Goal: Transaction & Acquisition: Purchase product/service

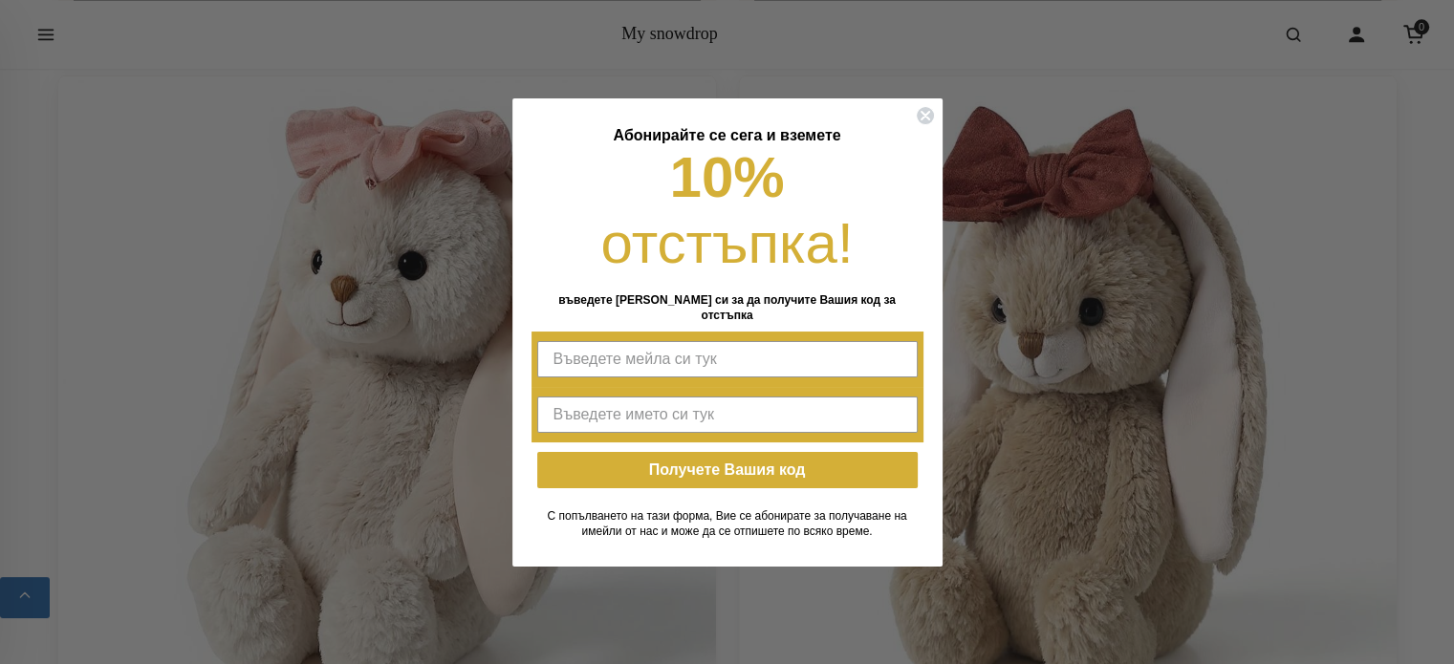
scroll to position [2773, 0]
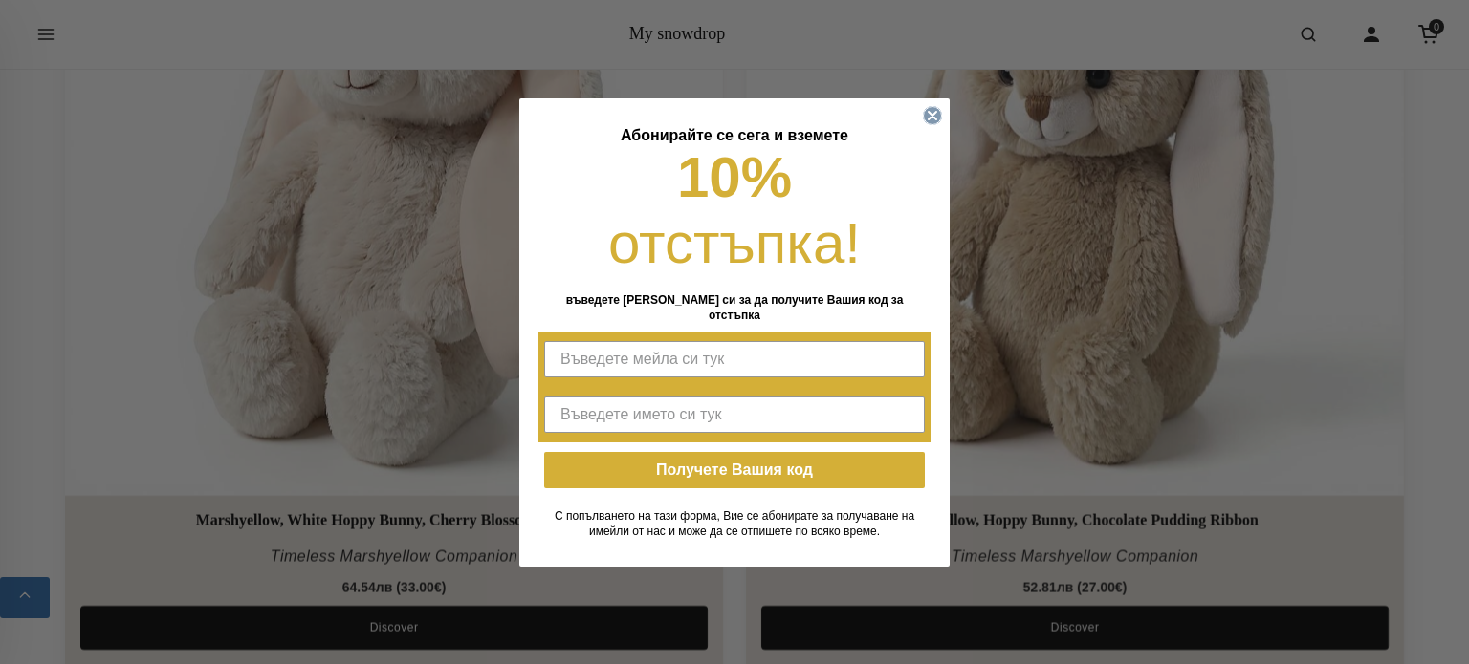
click at [929, 124] on circle "Close dialog" at bounding box center [933, 115] width 18 height 18
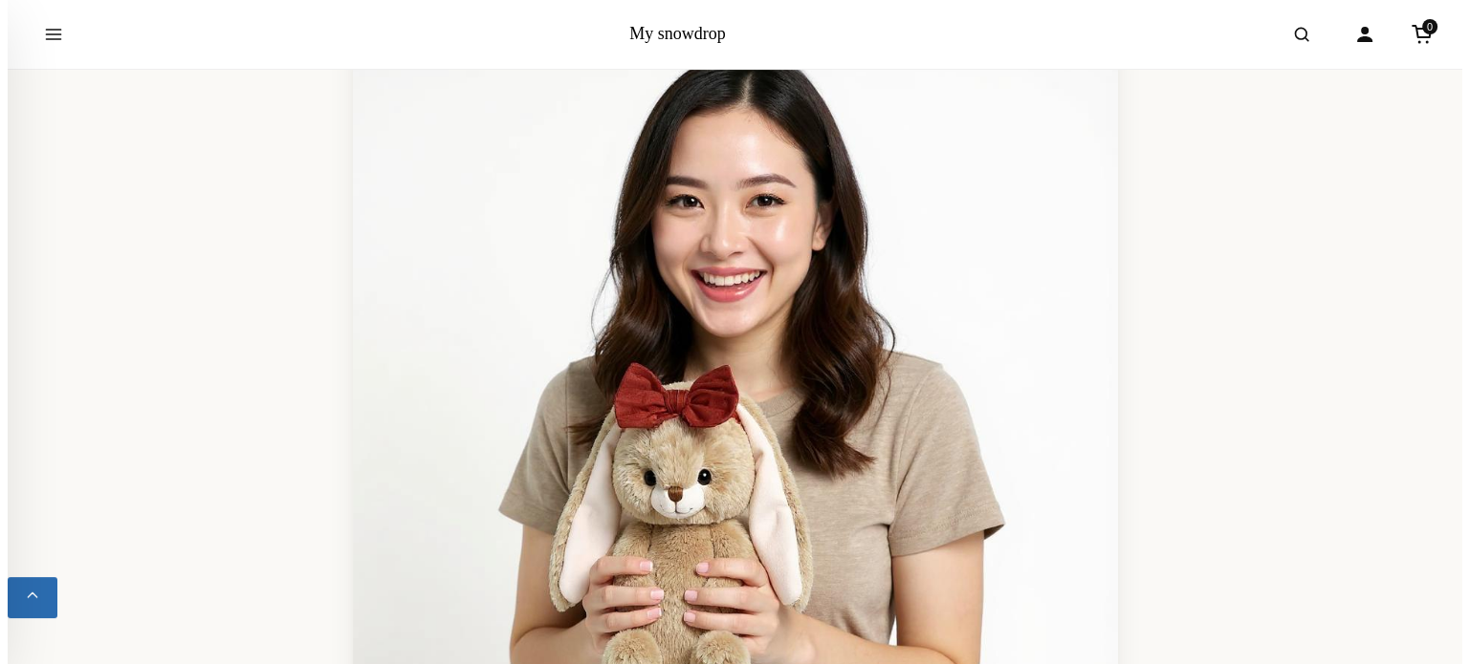
scroll to position [0, 0]
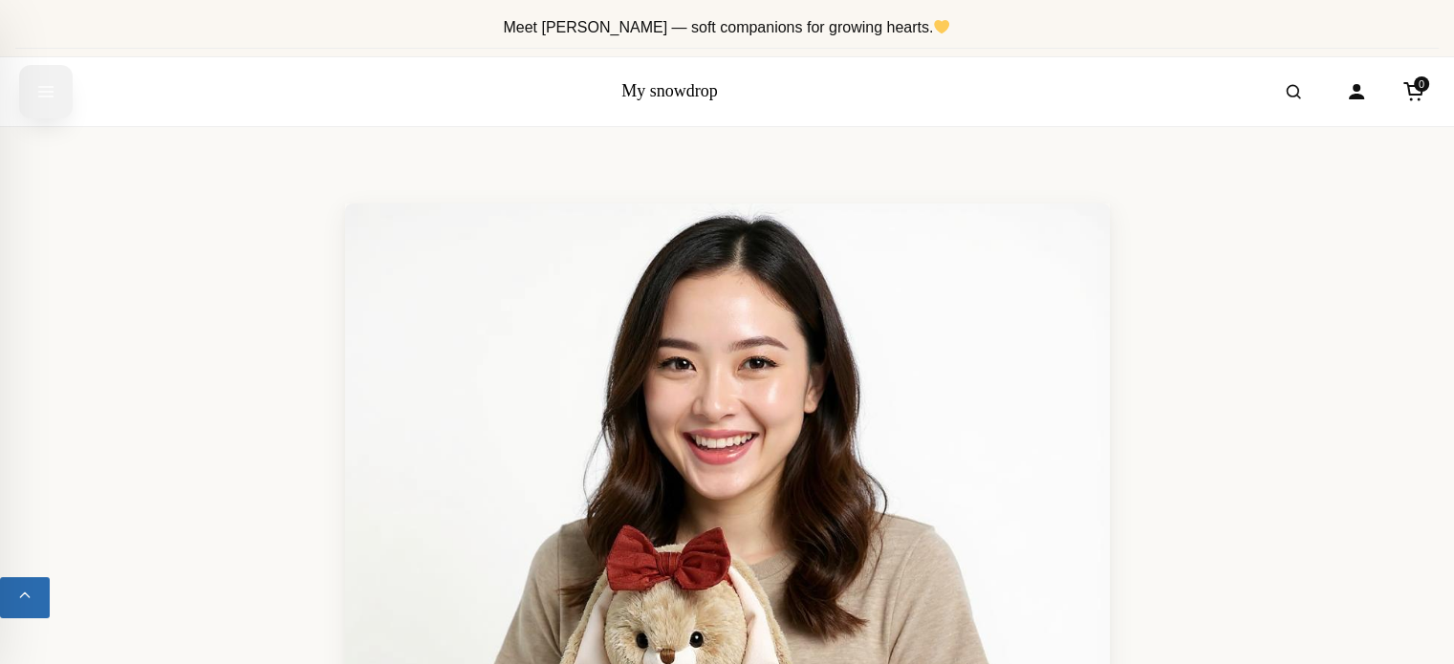
click at [47, 84] on icon "Open menu" at bounding box center [45, 92] width 19 height 34
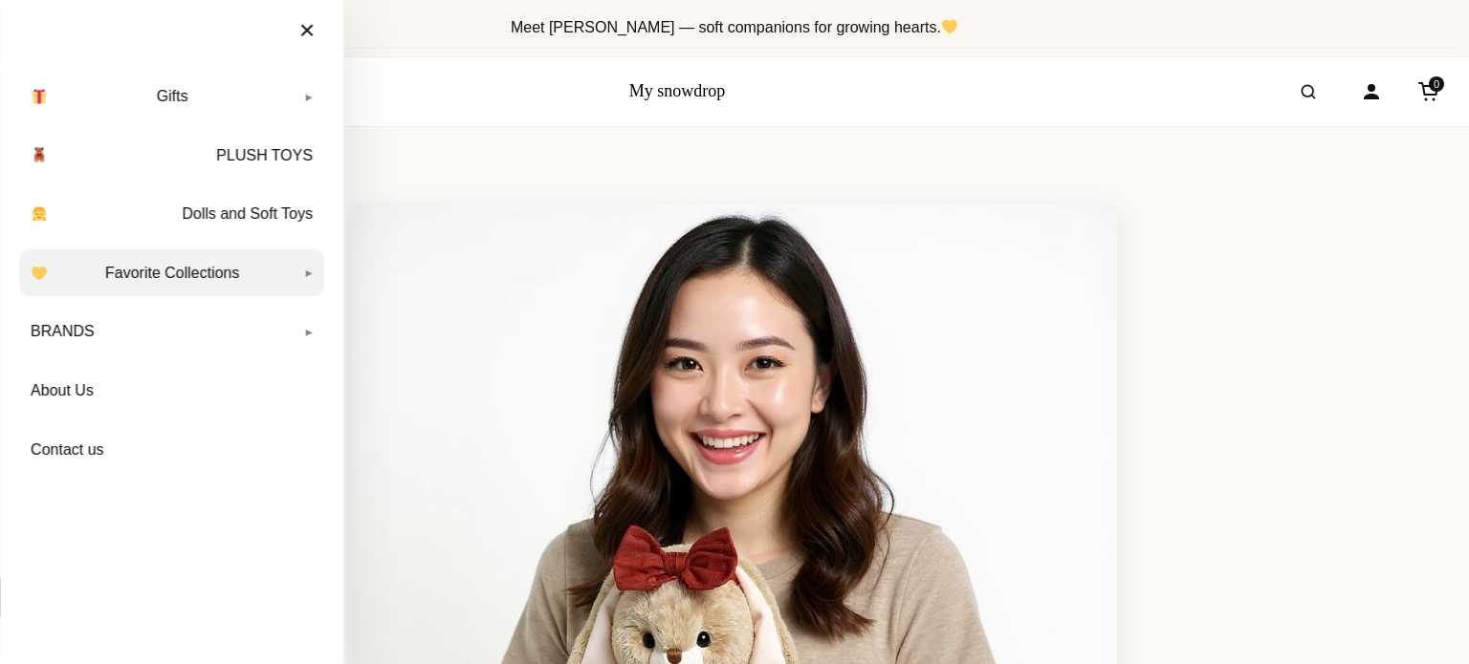
click at [306, 269] on link "Favorite Collections" at bounding box center [171, 274] width 305 height 48
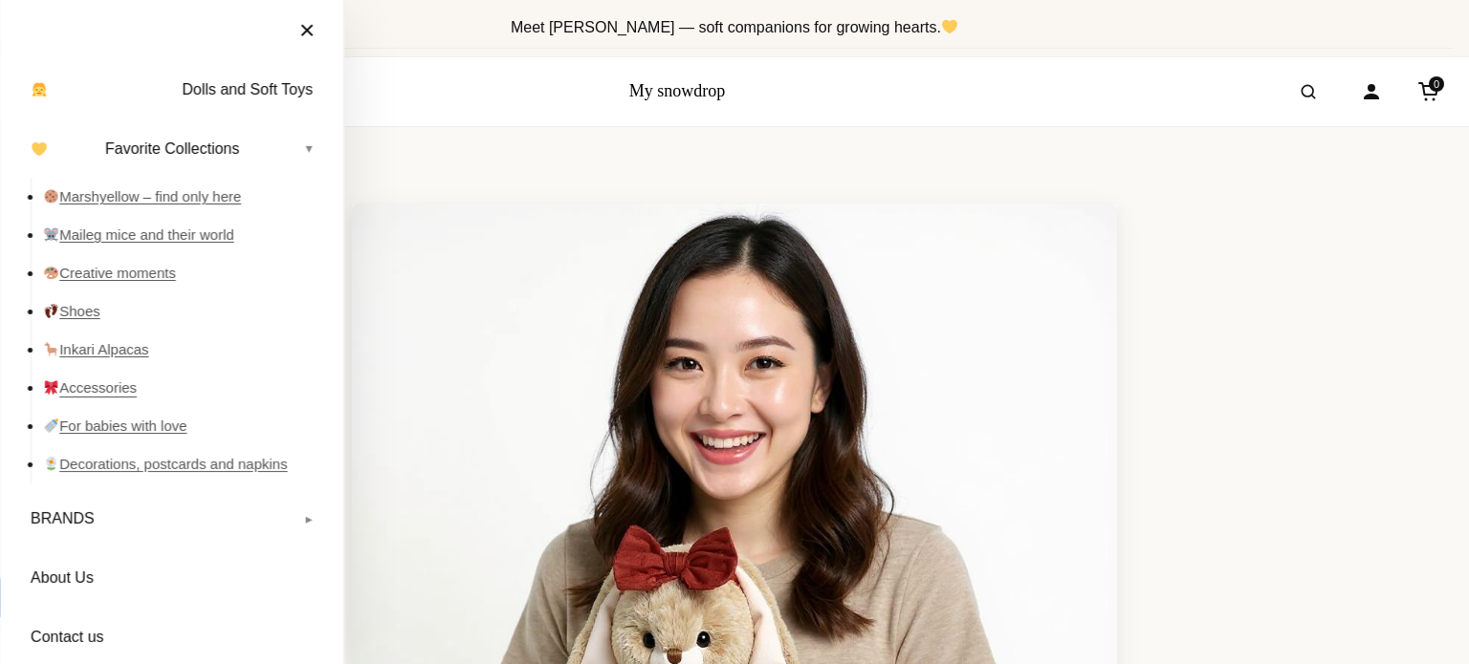
scroll to position [140, 0]
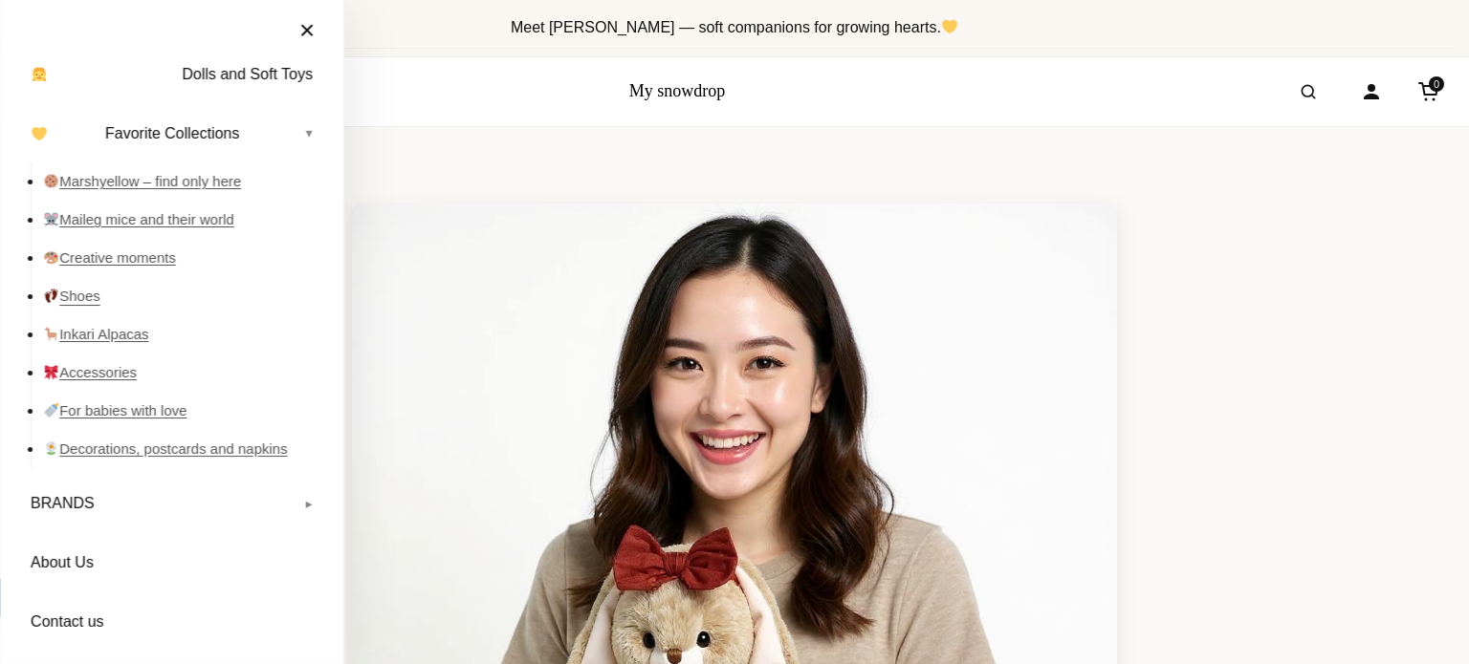
click at [88, 294] on link "Shoes" at bounding box center [183, 296] width 281 height 38
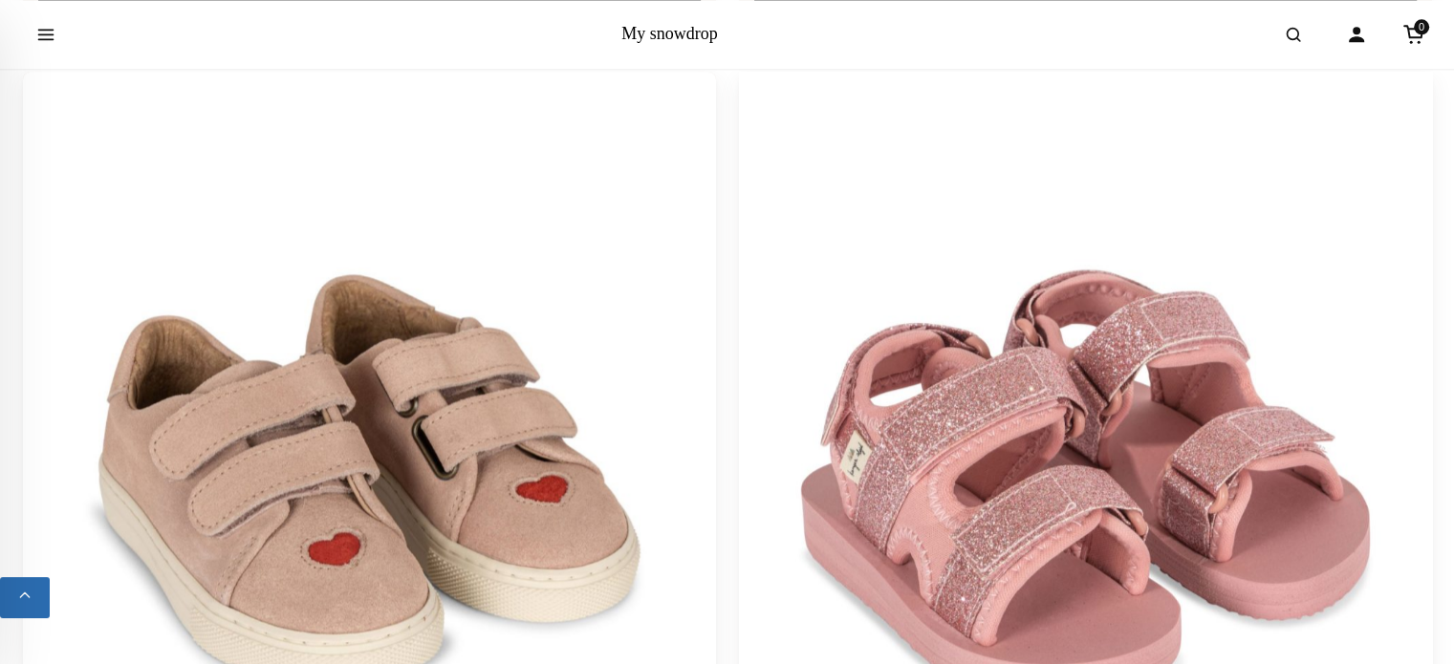
scroll to position [2486, 0]
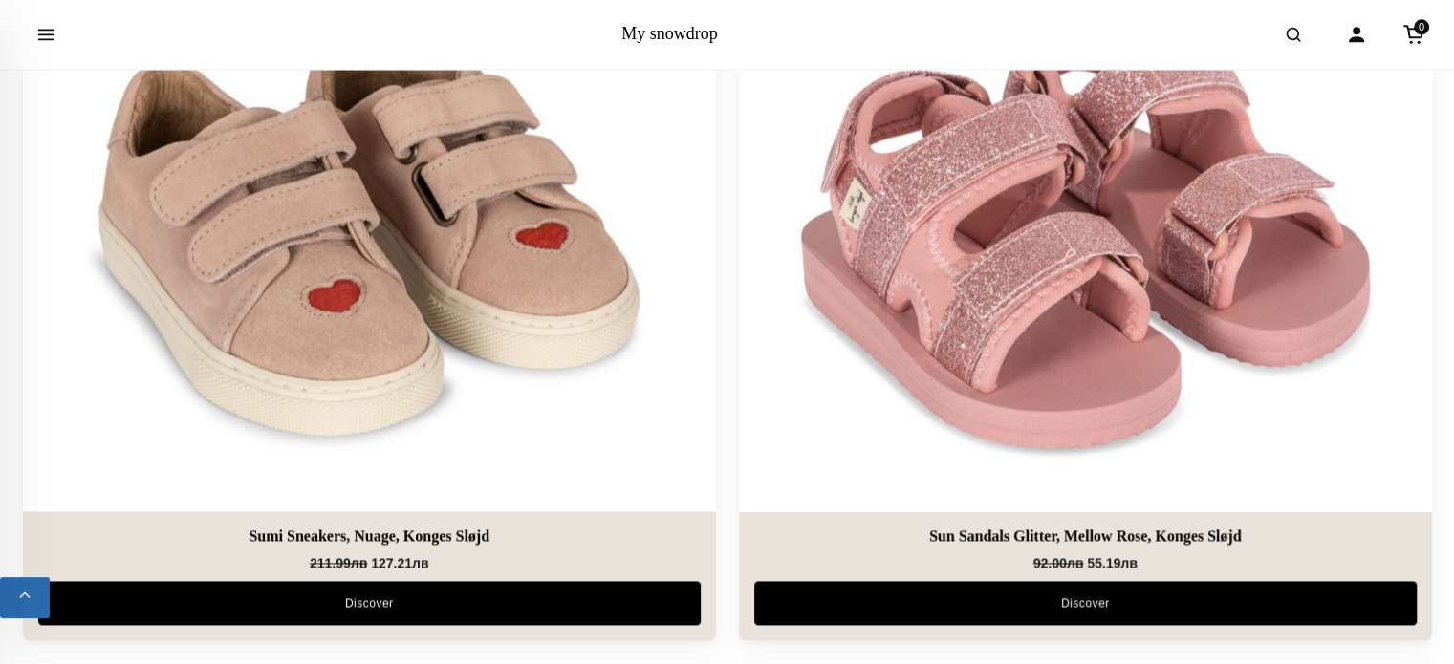
click at [972, 272] on img at bounding box center [1085, 165] width 728 height 728
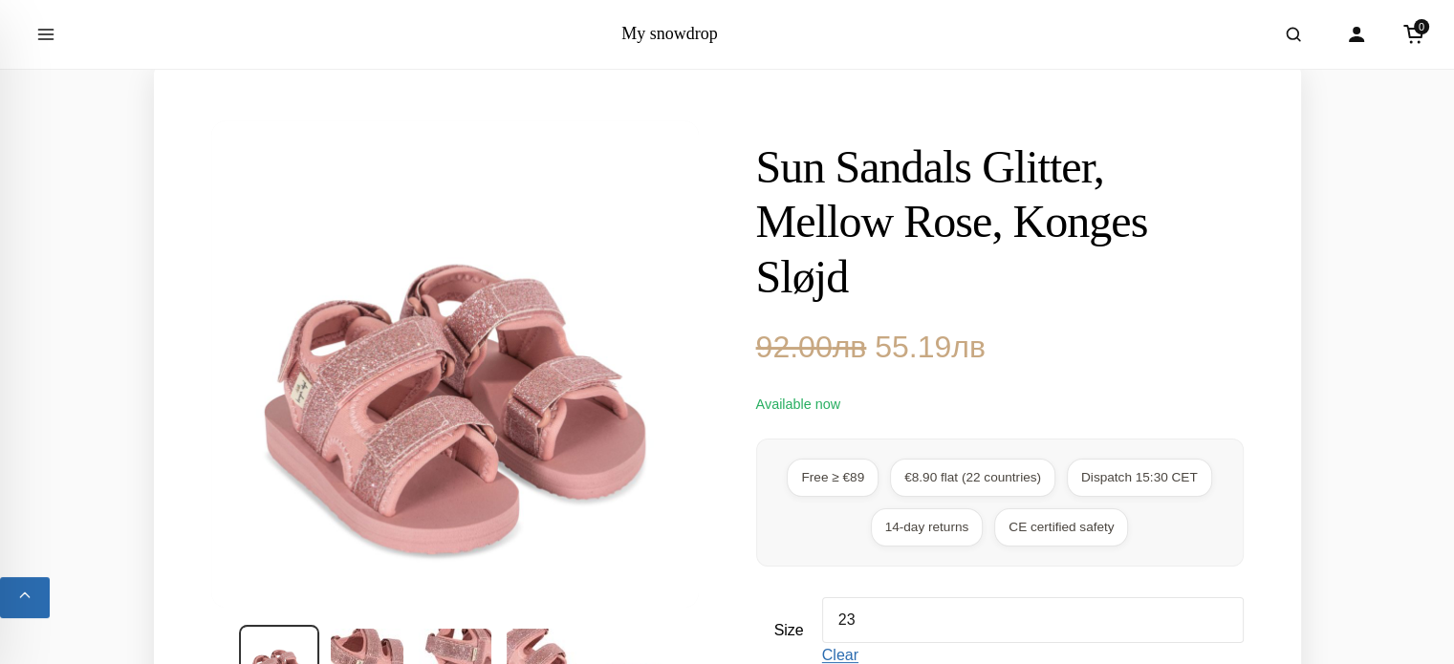
scroll to position [382, 0]
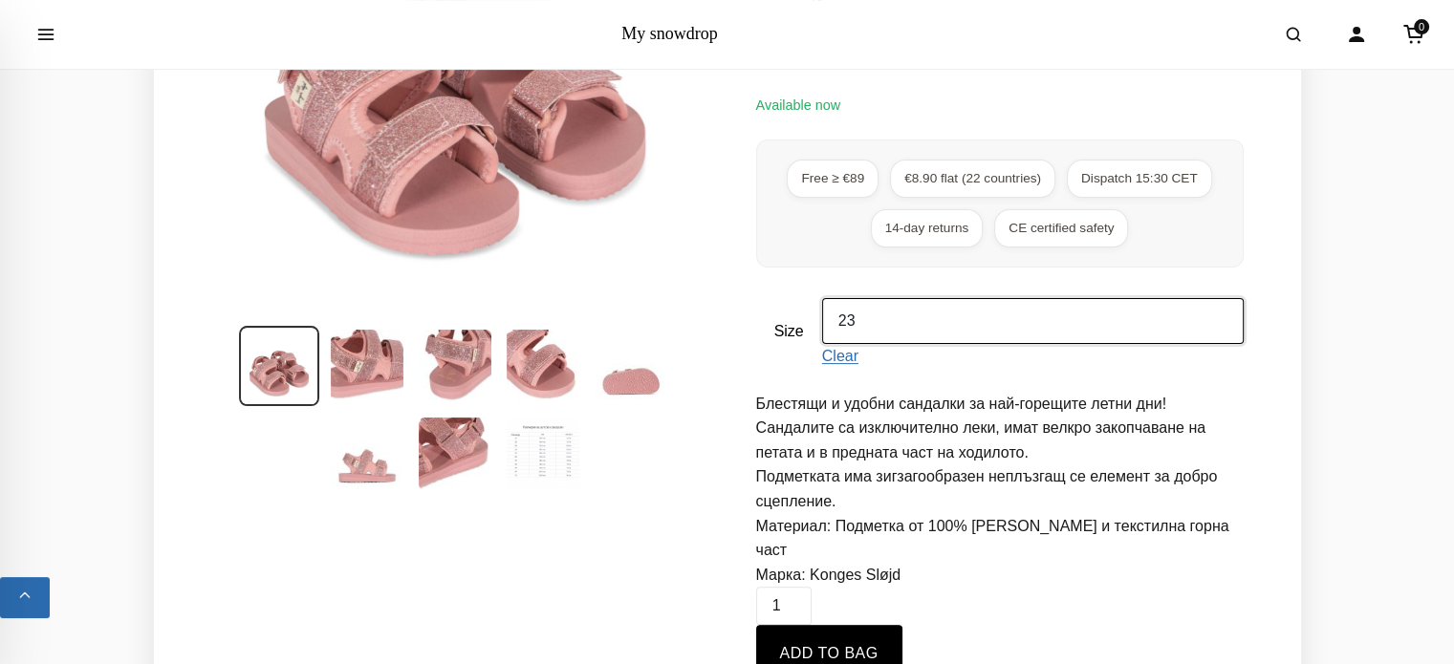
click at [1007, 324] on select "Choose an option 21 22 23 24 25 26 27 28 29 30 31" at bounding box center [1033, 321] width 422 height 46
click at [1296, 380] on section "Sun Sandals Glitter, Mellow Rose, Konges Sløjd 92.00 лв 55.19 лв Available now …" at bounding box center [727, 314] width 1147 height 1100
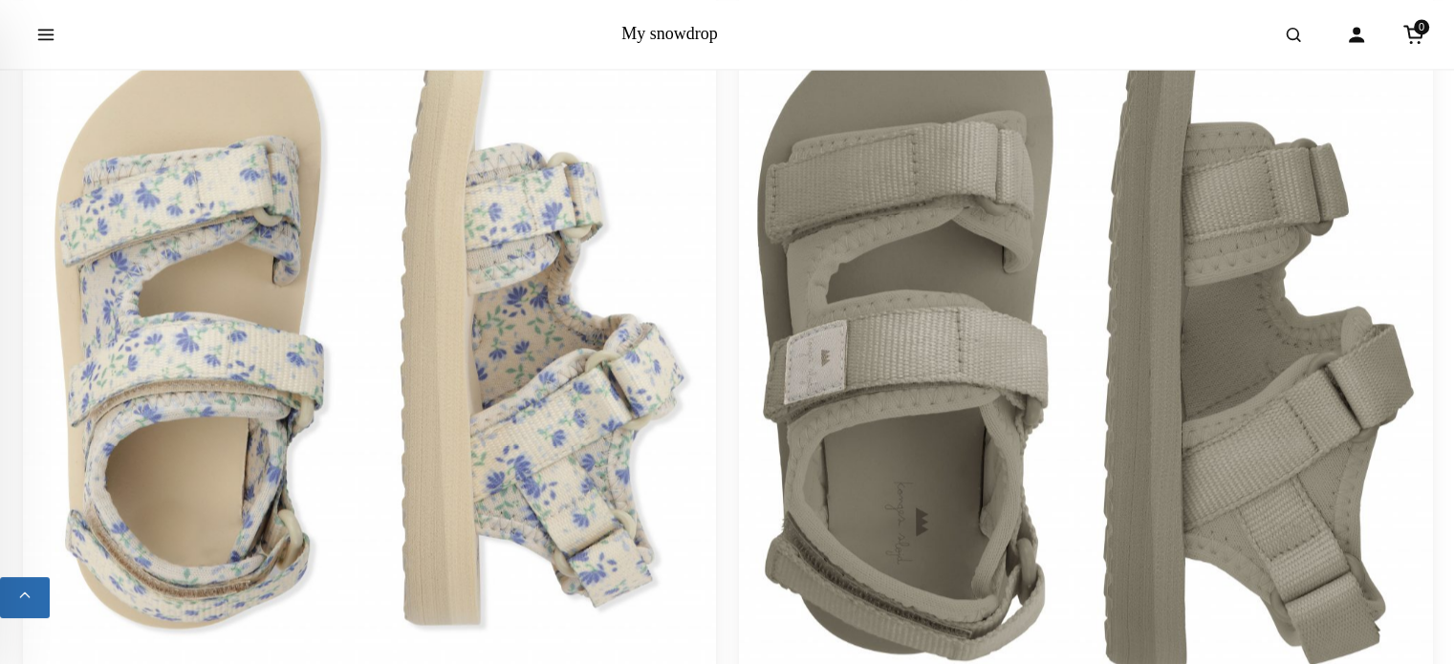
scroll to position [3251, 0]
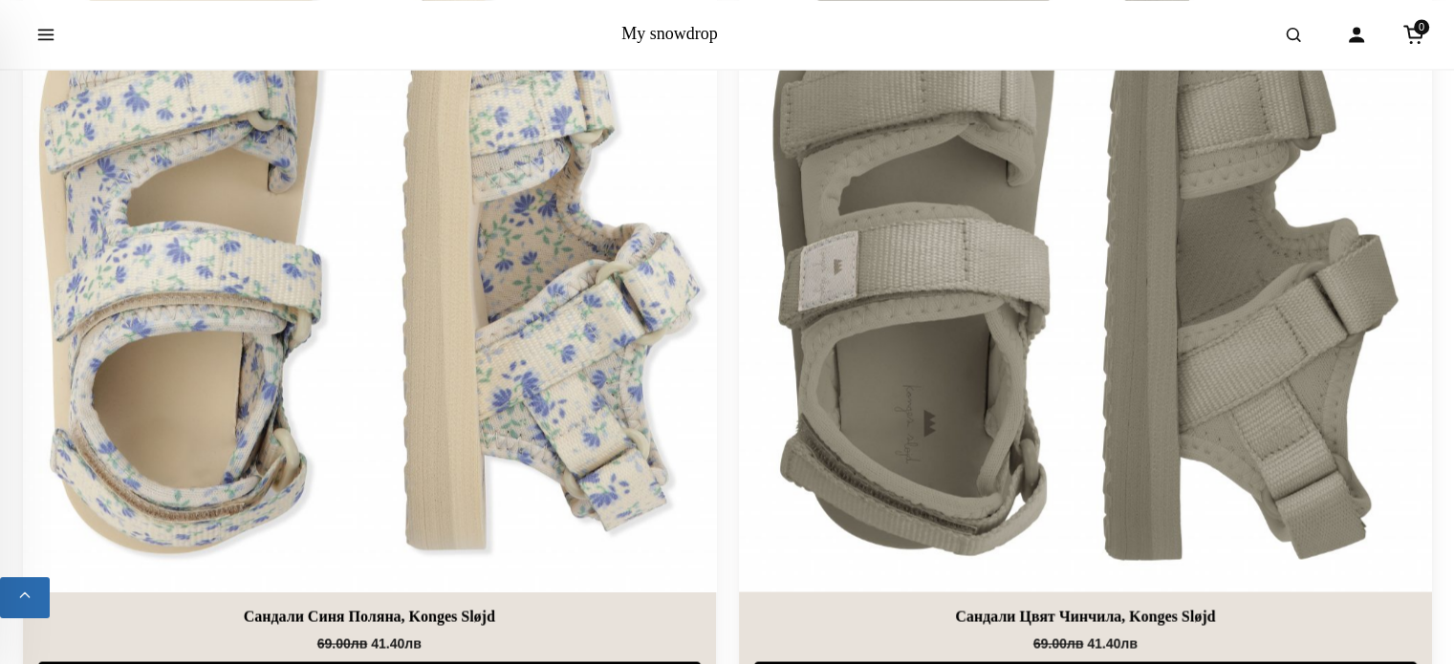
click at [480, 323] on img at bounding box center [370, 245] width 728 height 728
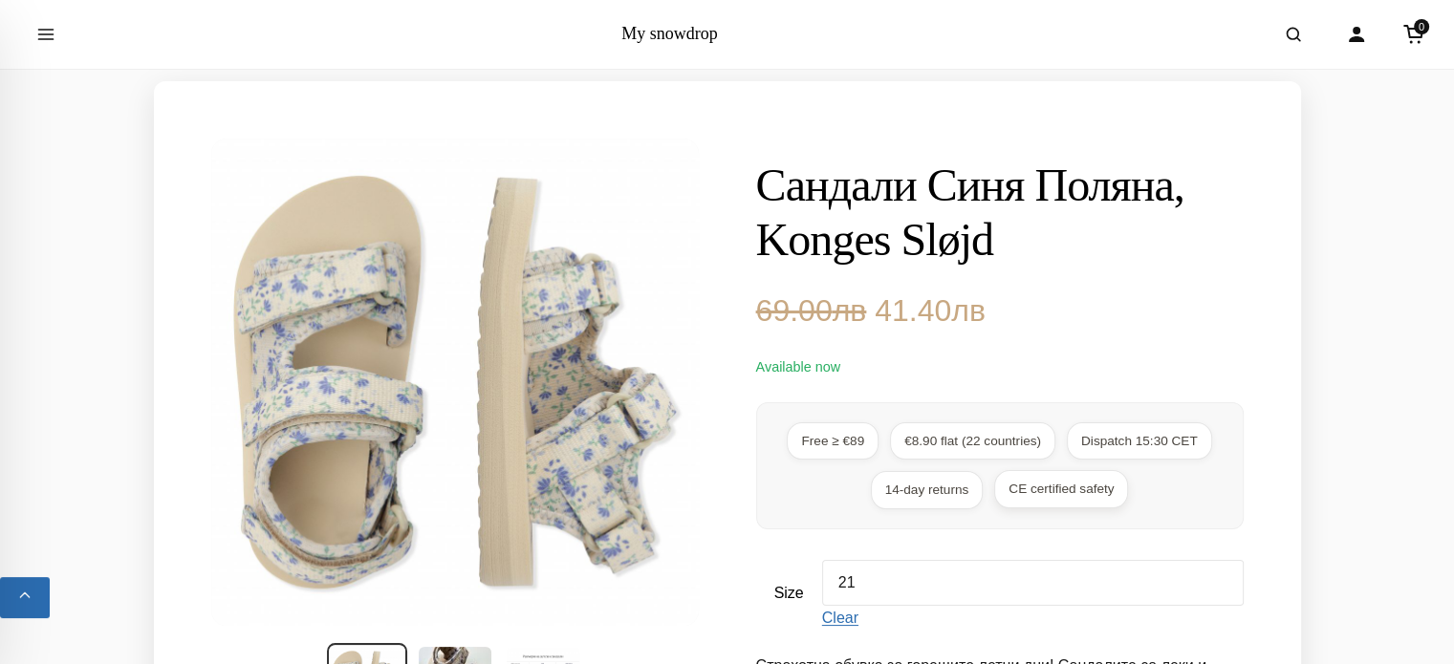
scroll to position [287, 0]
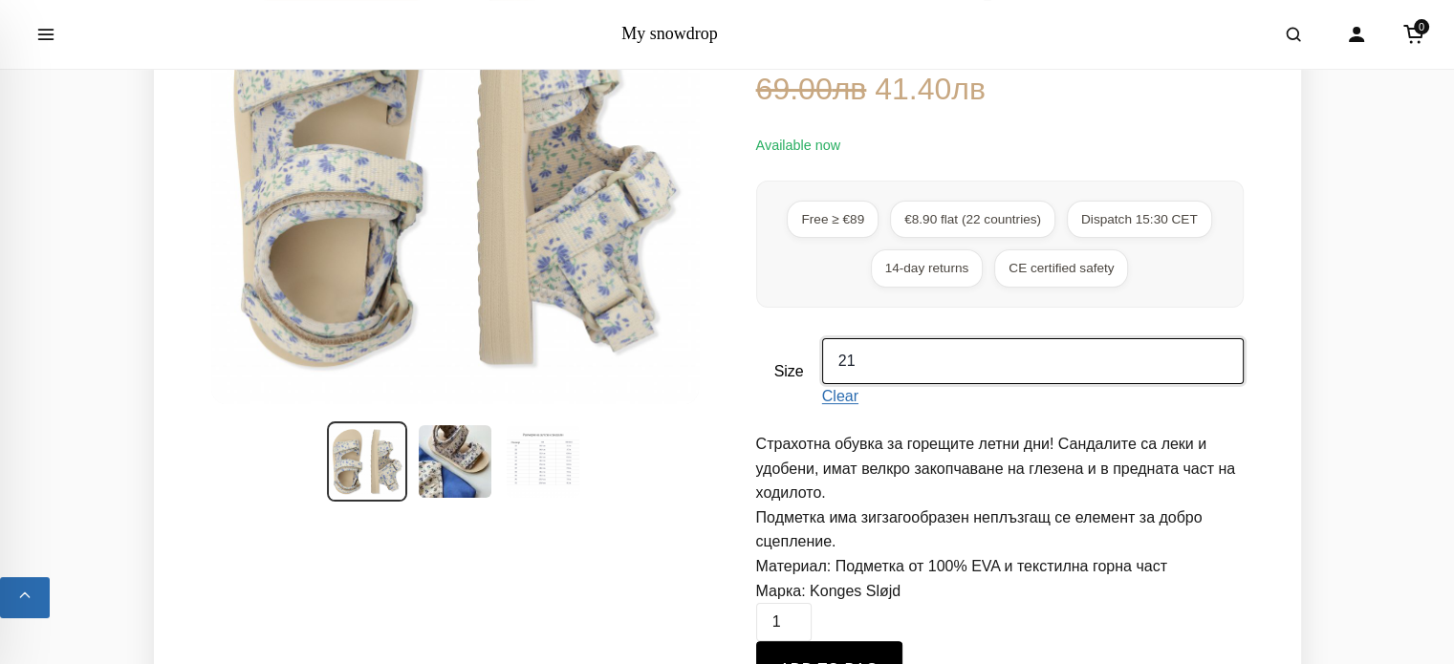
click at [929, 359] on select "Choose an option 21 22 23 24 25 26 27 28 29 30 31" at bounding box center [1033, 361] width 422 height 46
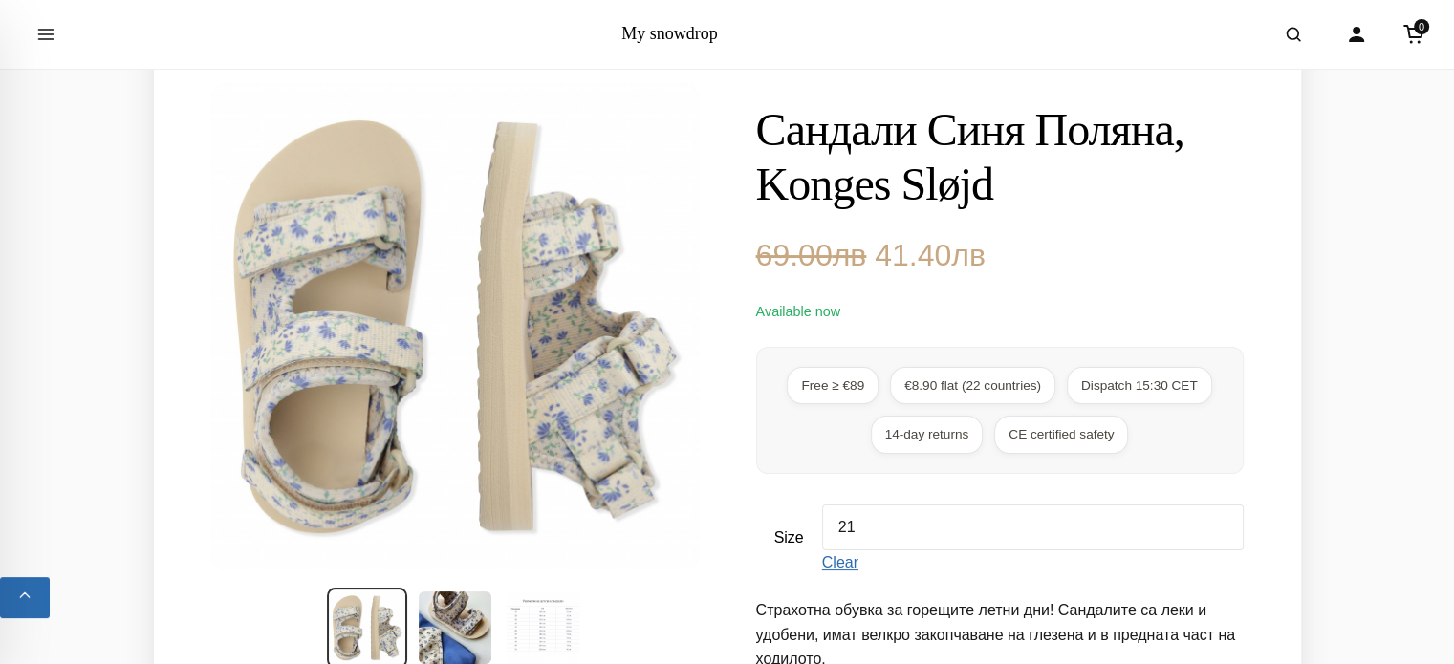
scroll to position [0, 0]
